Goal: Find specific page/section: Find specific page/section

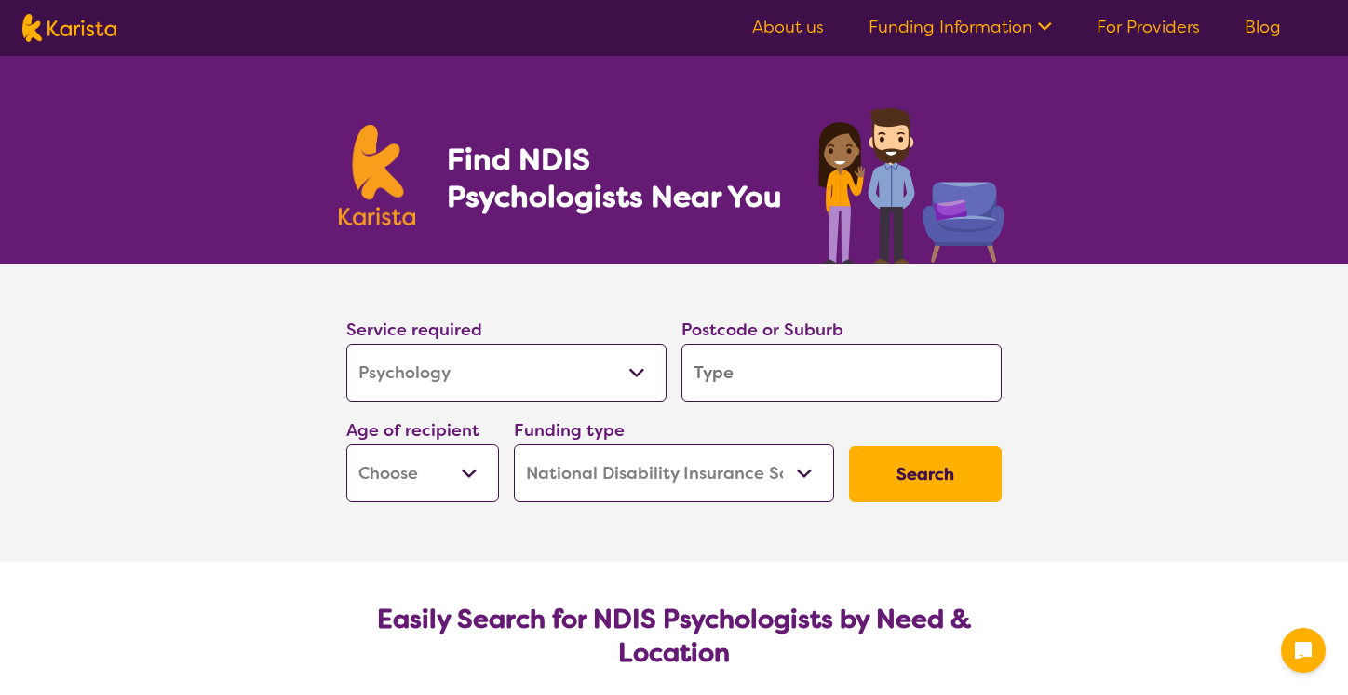
select select "Psychology"
select select "NDIS"
select select "Psychology"
select select "NDIS"
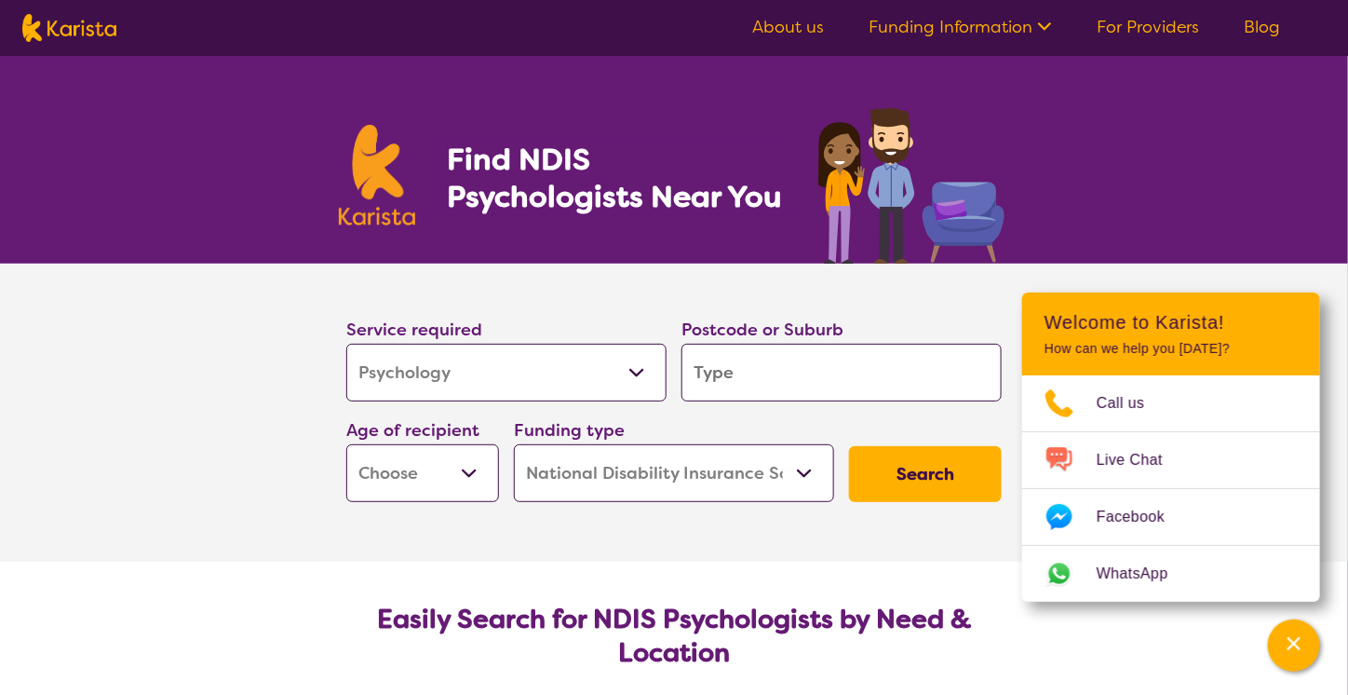
click at [748, 386] on input "search" at bounding box center [842, 373] width 320 height 58
type input "c"
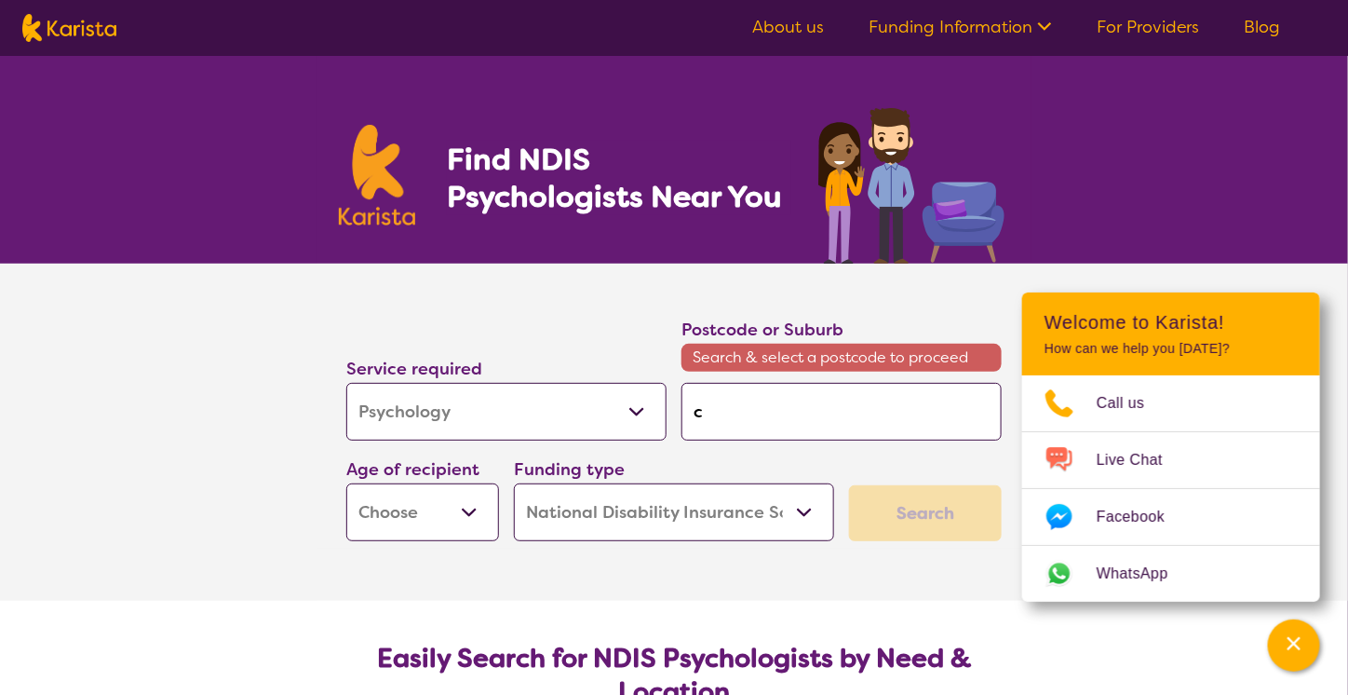
type input "ca"
type input "cam"
type input "camp"
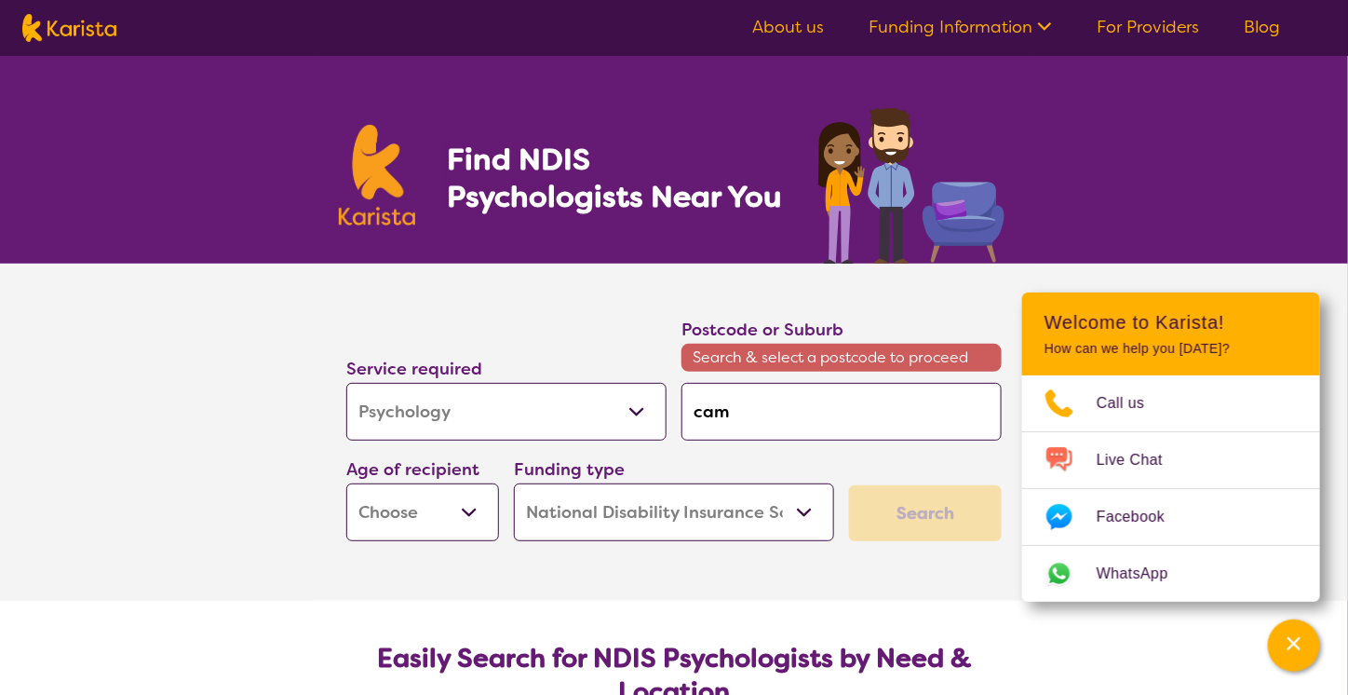
type input "camp"
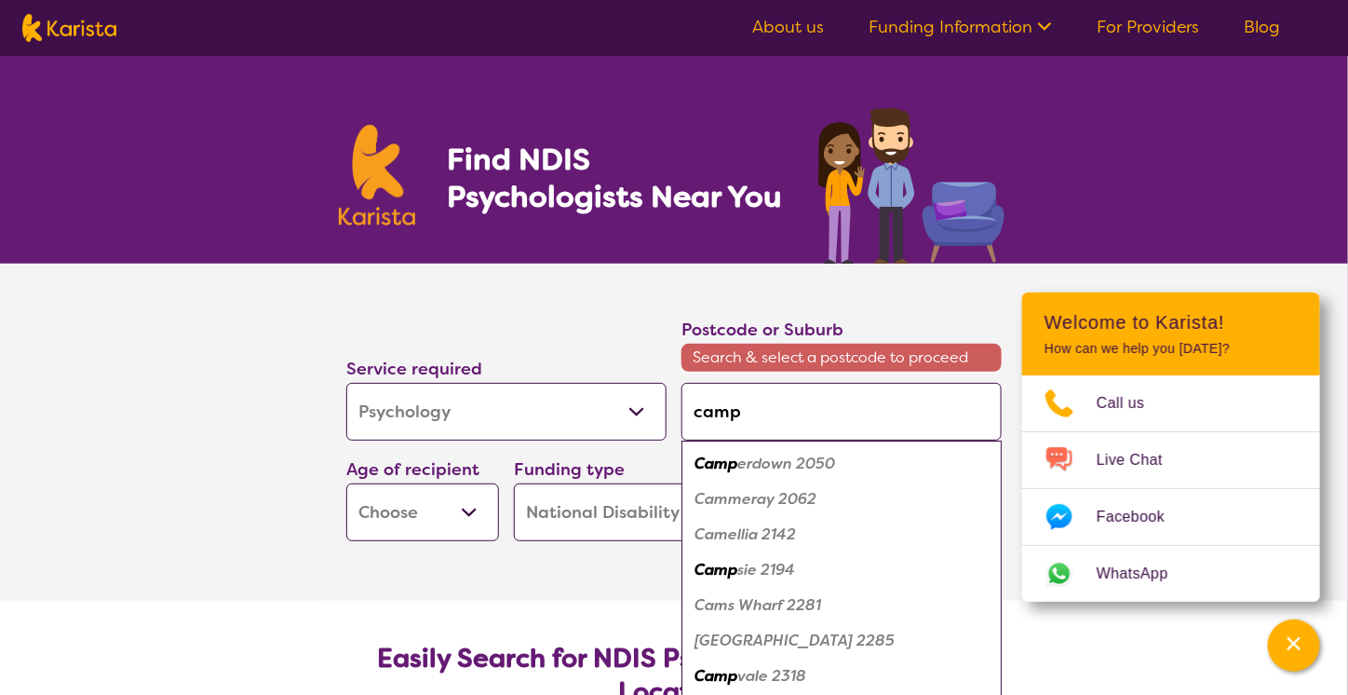
type input "camps"
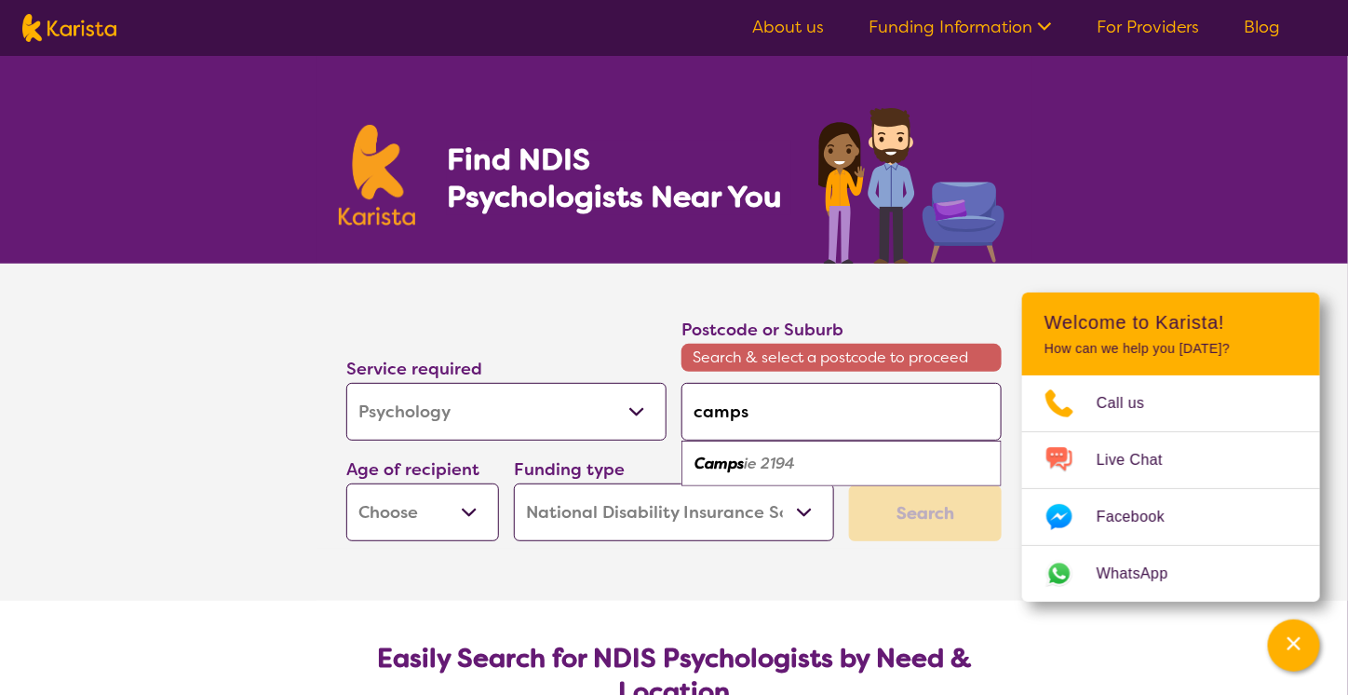
type input "campsi"
type input "campsie"
click at [763, 462] on em "2194" at bounding box center [774, 463] width 34 height 20
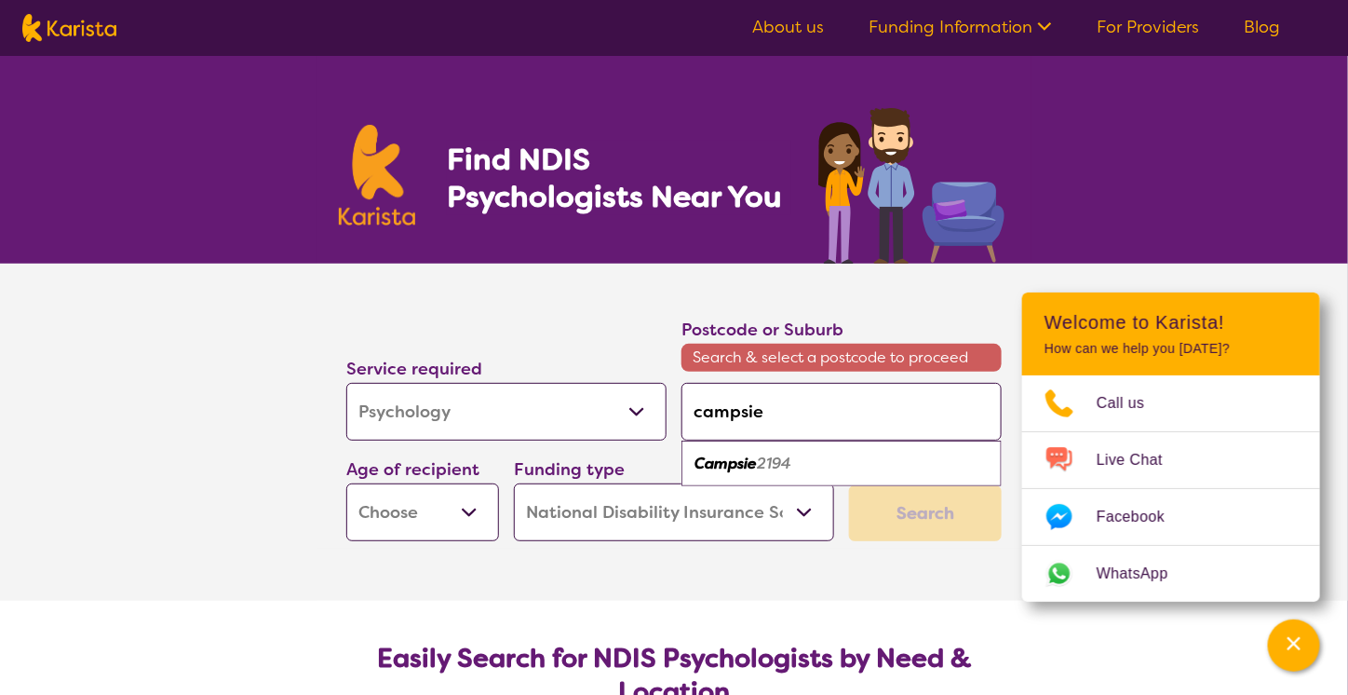
type input "2194"
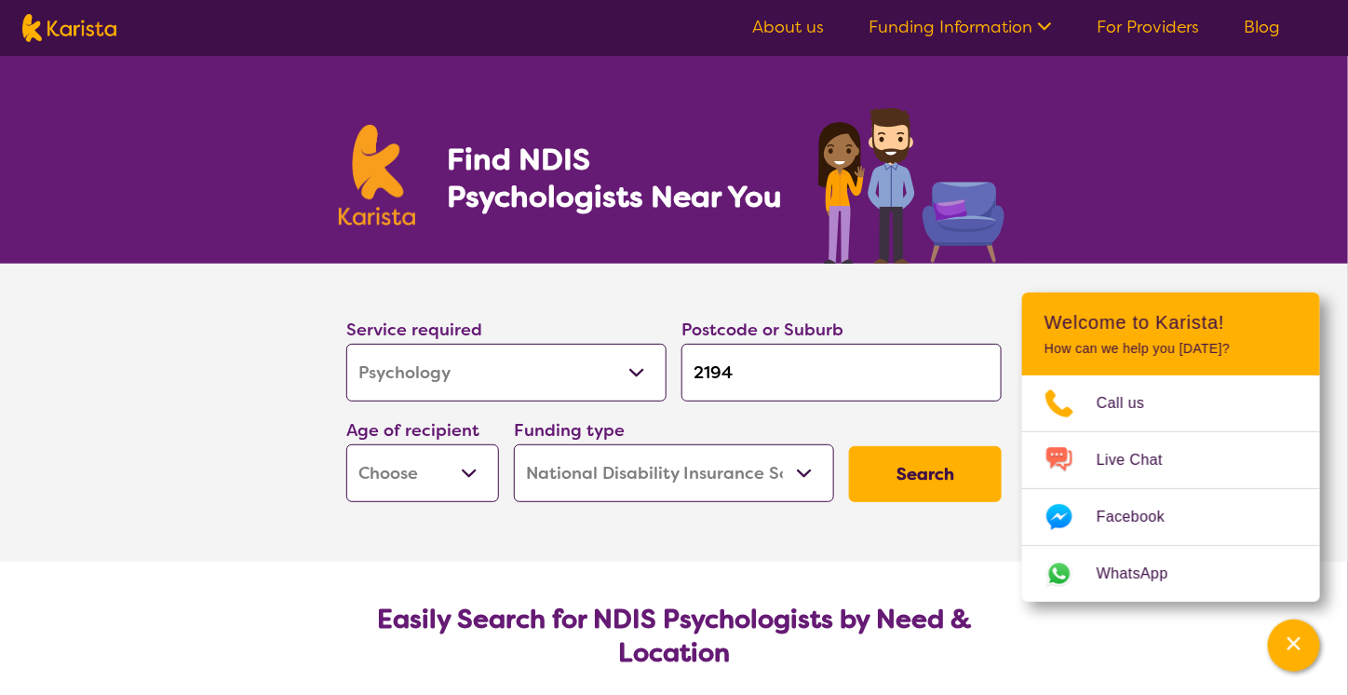
click at [474, 476] on select "Early Childhood - 0 to 9 Child - 10 to 11 Adolescent - 12 to 17 Adult - 18 to 6…" at bounding box center [422, 473] width 153 height 58
select select "AD"
click at [346, 444] on select "Early Childhood - 0 to 9 Child - 10 to 11 Adolescent - 12 to 17 Adult - 18 to 6…" at bounding box center [422, 473] width 153 height 58
select select "AD"
click at [931, 483] on button "Search" at bounding box center [925, 474] width 153 height 56
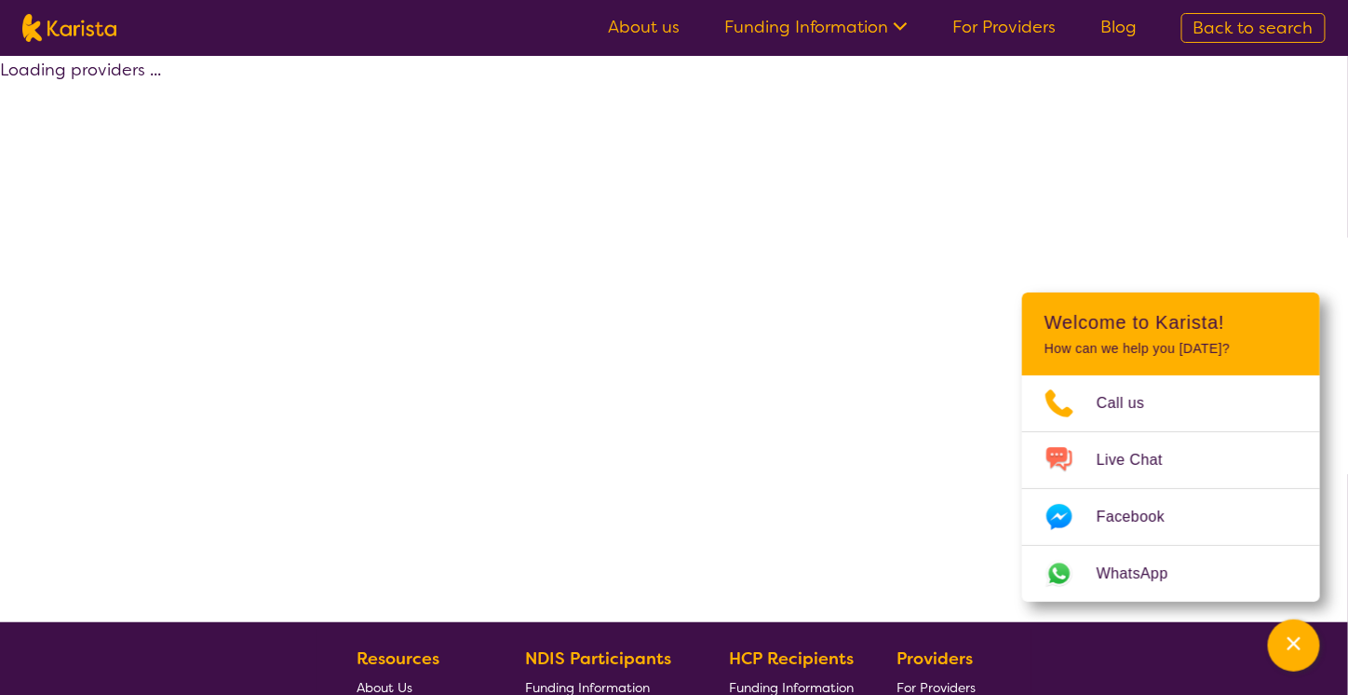
select select "by_score"
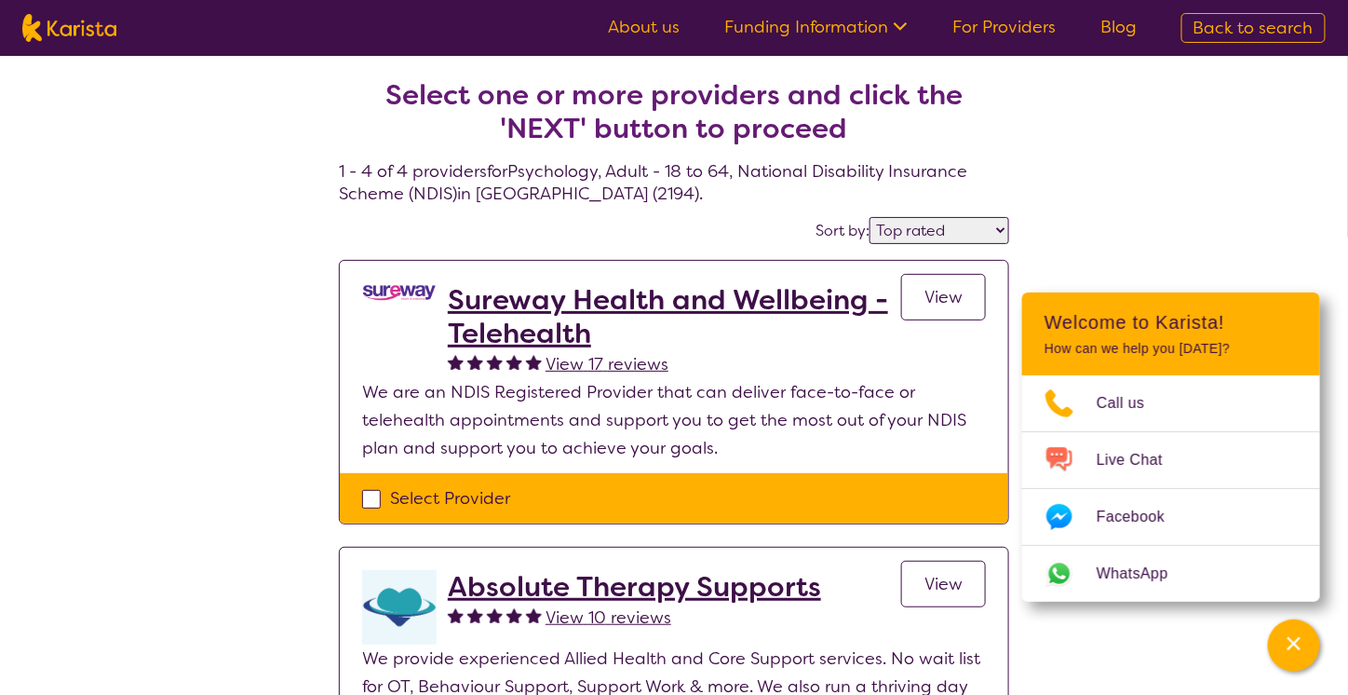
click at [6, 372] on div "Select one or more providers and click the 'NEXT' button to proceed 1 - 4 of 4 …" at bounding box center [674, 702] width 1348 height 1293
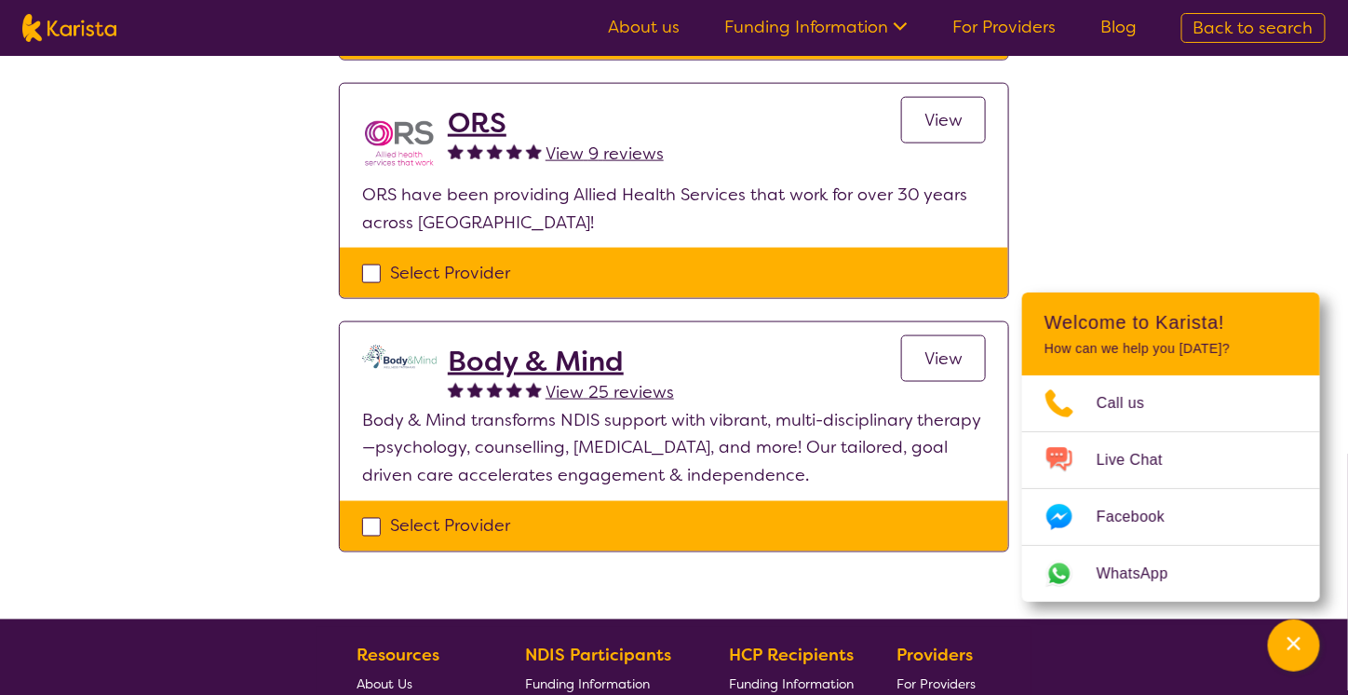
scroll to position [745, 0]
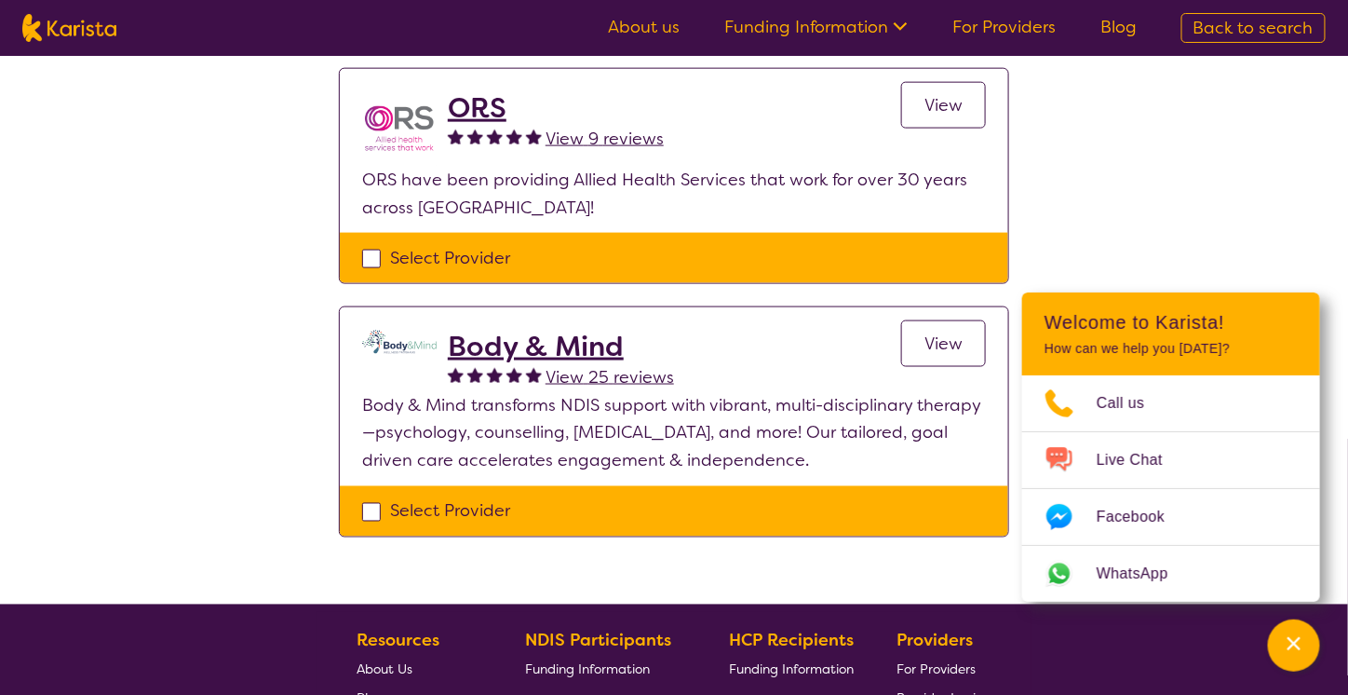
click at [503, 343] on h2 "Body & Mind" at bounding box center [561, 347] width 226 height 34
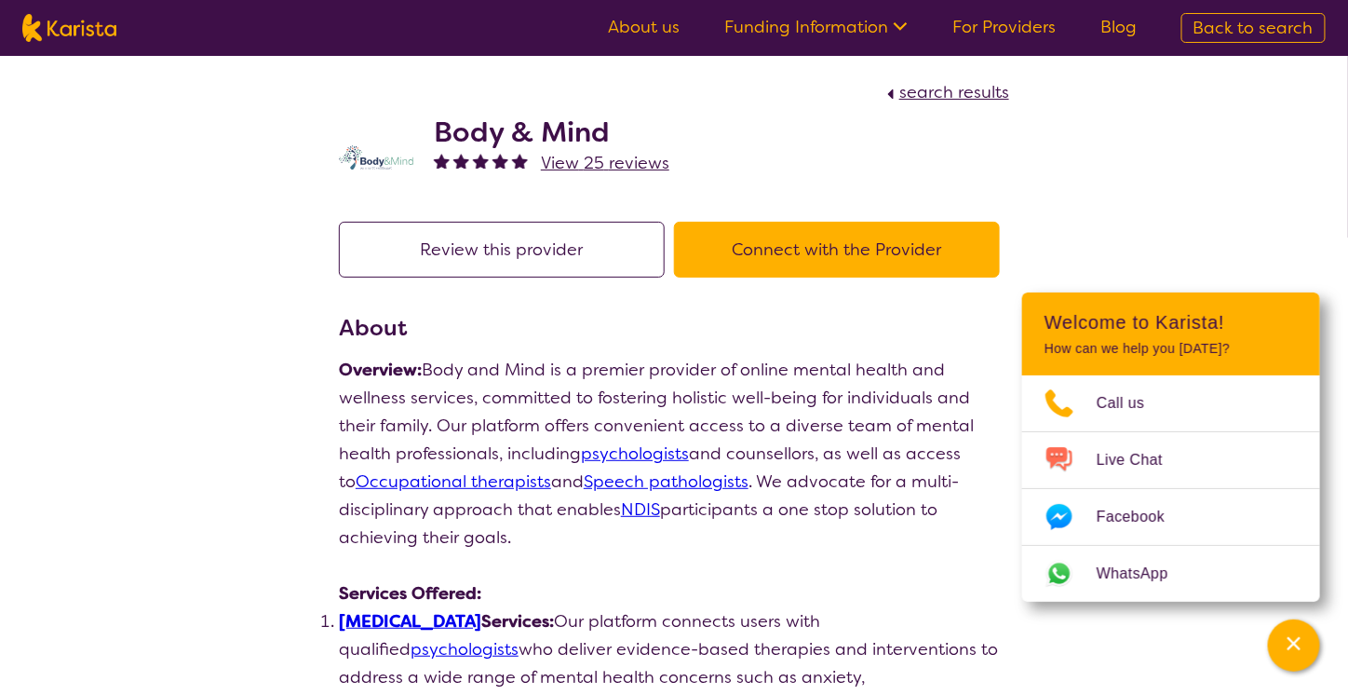
click at [801, 247] on button "Connect with the Provider" at bounding box center [837, 250] width 326 height 56
